Goal: Task Accomplishment & Management: Complete application form

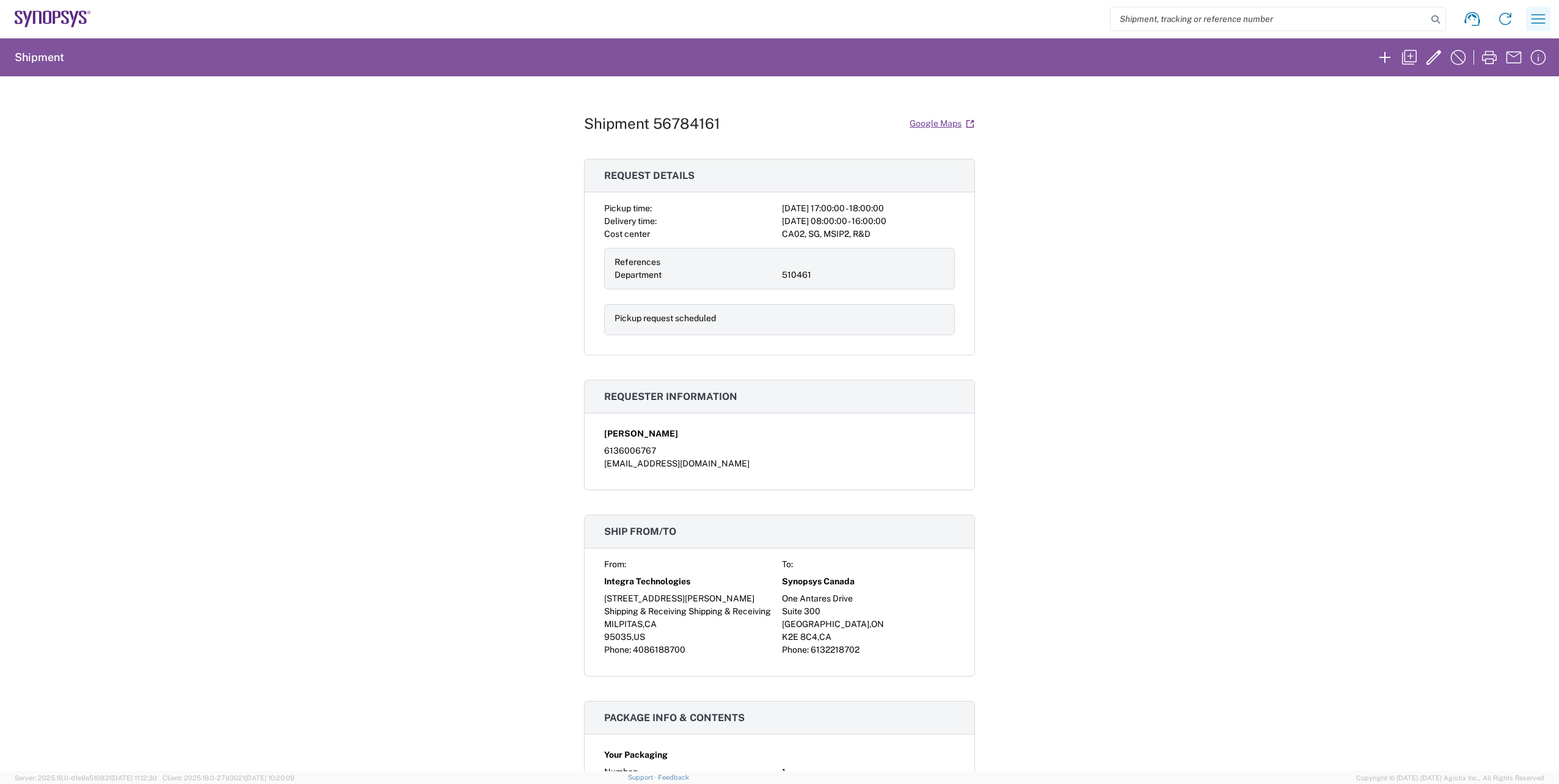
click at [1549, 16] on button "button" at bounding box center [1538, 19] width 25 height 25
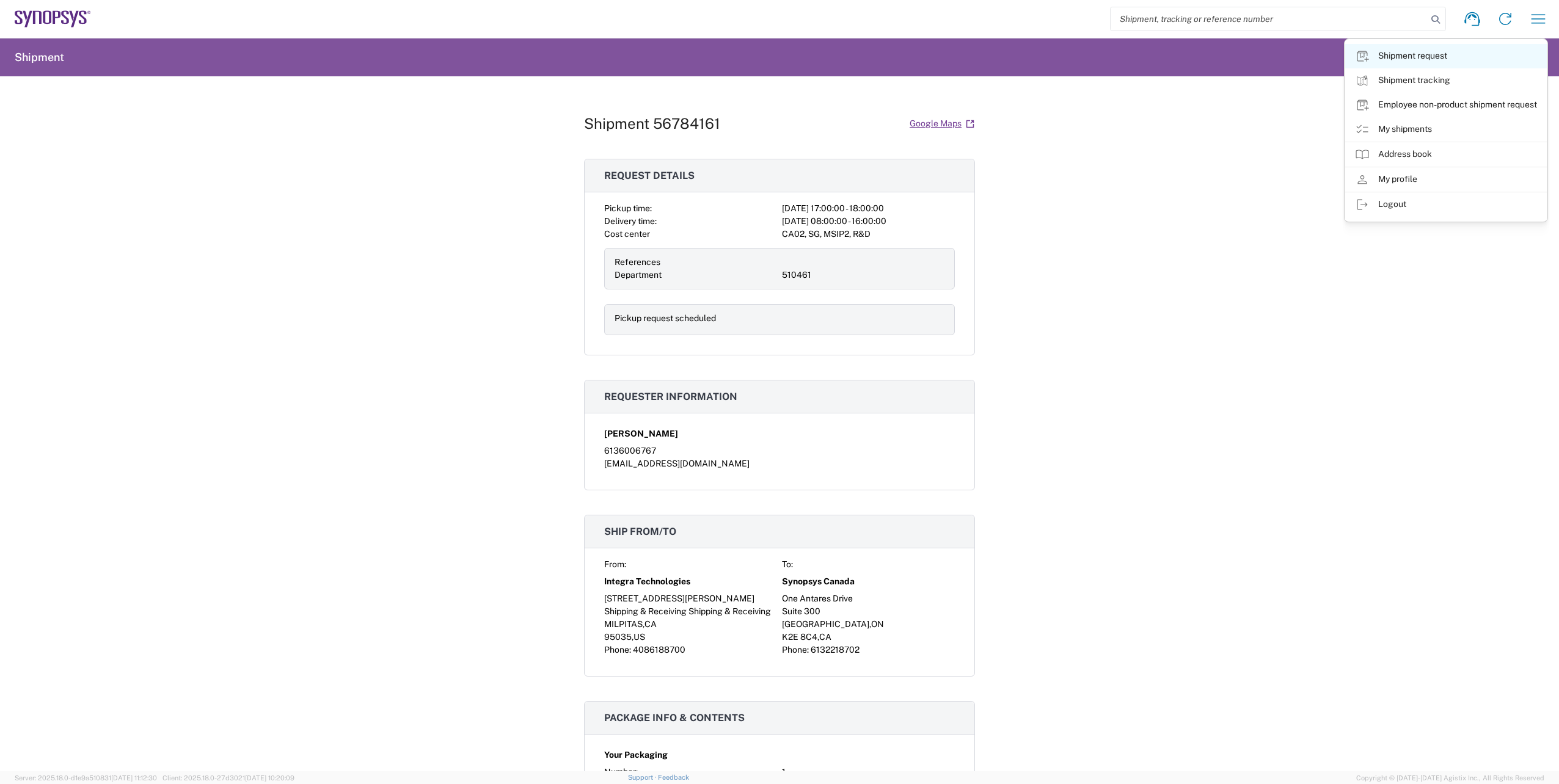
click at [1456, 54] on link "Shipment request" at bounding box center [1446, 57] width 202 height 25
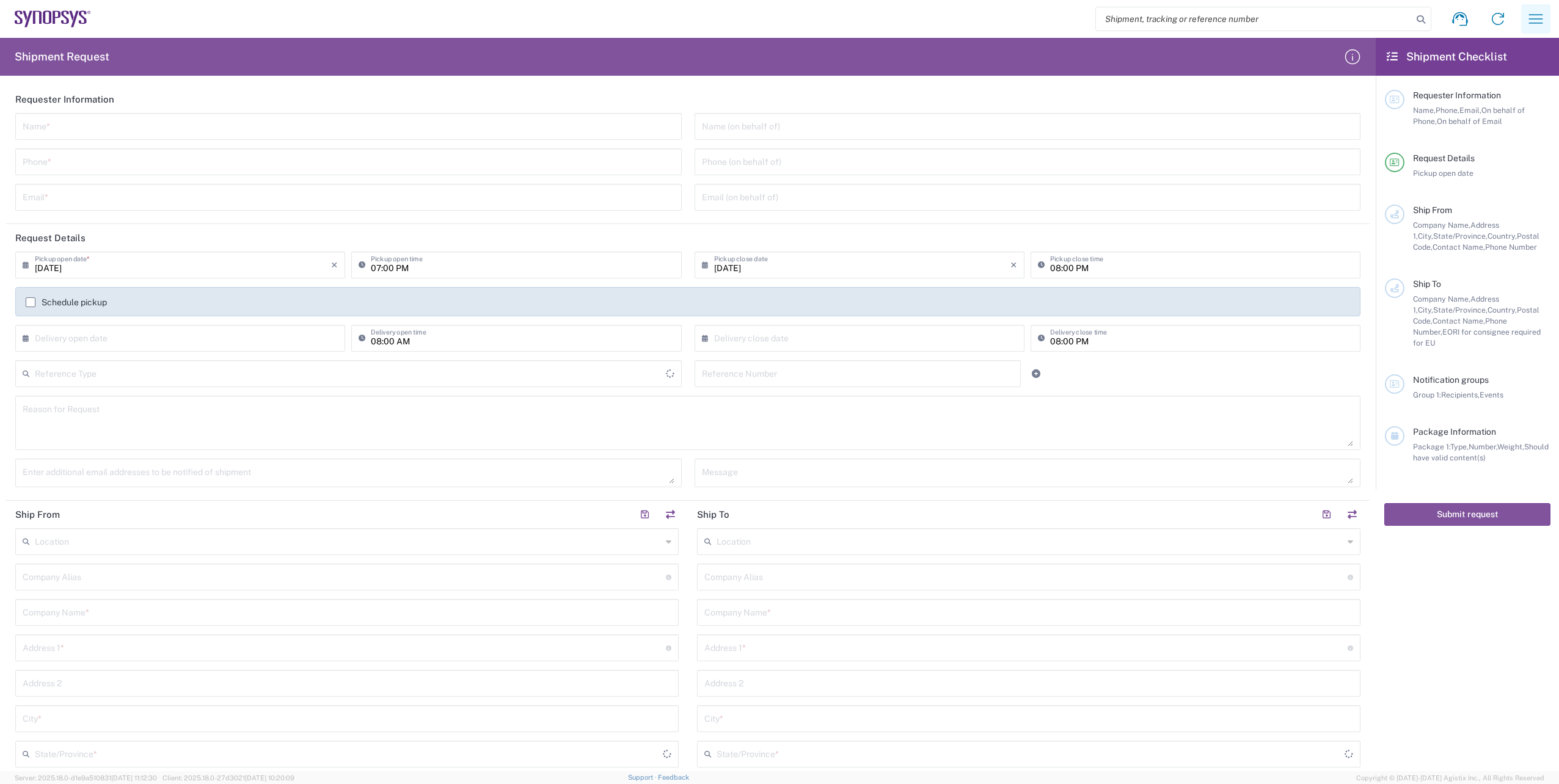
click at [1538, 17] on icon "button" at bounding box center [1535, 19] width 20 height 20
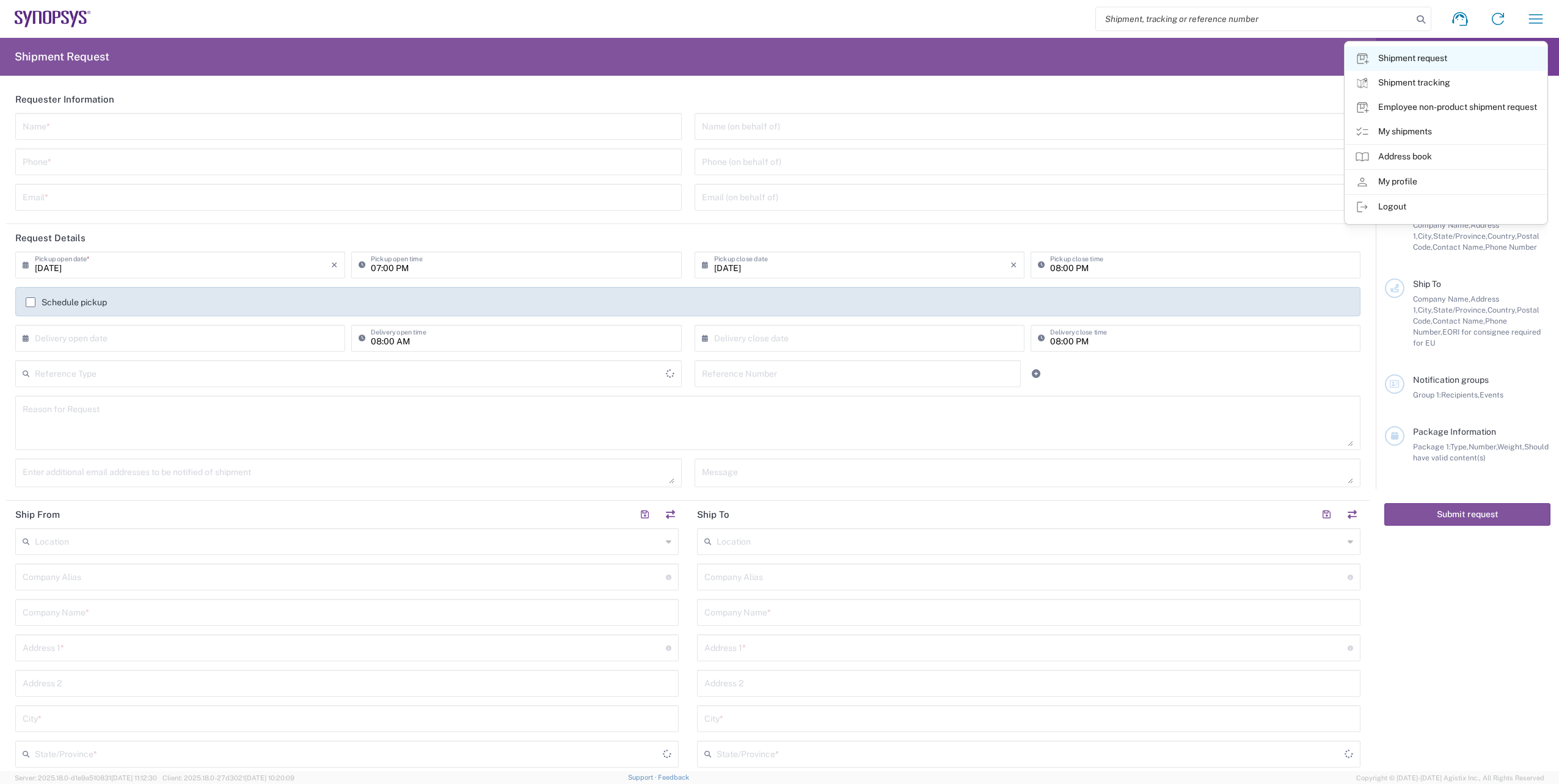
type input "[GEOGRAPHIC_DATA]"
click at [1420, 131] on link "My shipments" at bounding box center [1446, 132] width 202 height 25
